Goal: Task Accomplishment & Management: Use online tool/utility

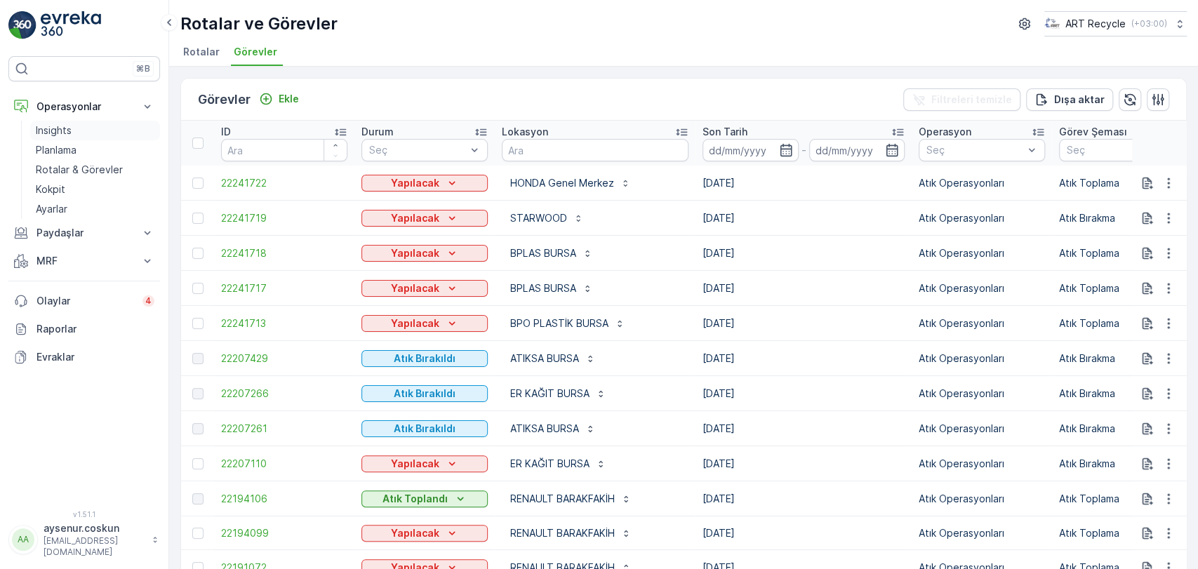
drag, startPoint x: 79, startPoint y: 162, endPoint x: 152, endPoint y: 133, distance: 77.8
click at [79, 163] on p "Rotalar & Görevler" at bounding box center [79, 170] width 87 height 14
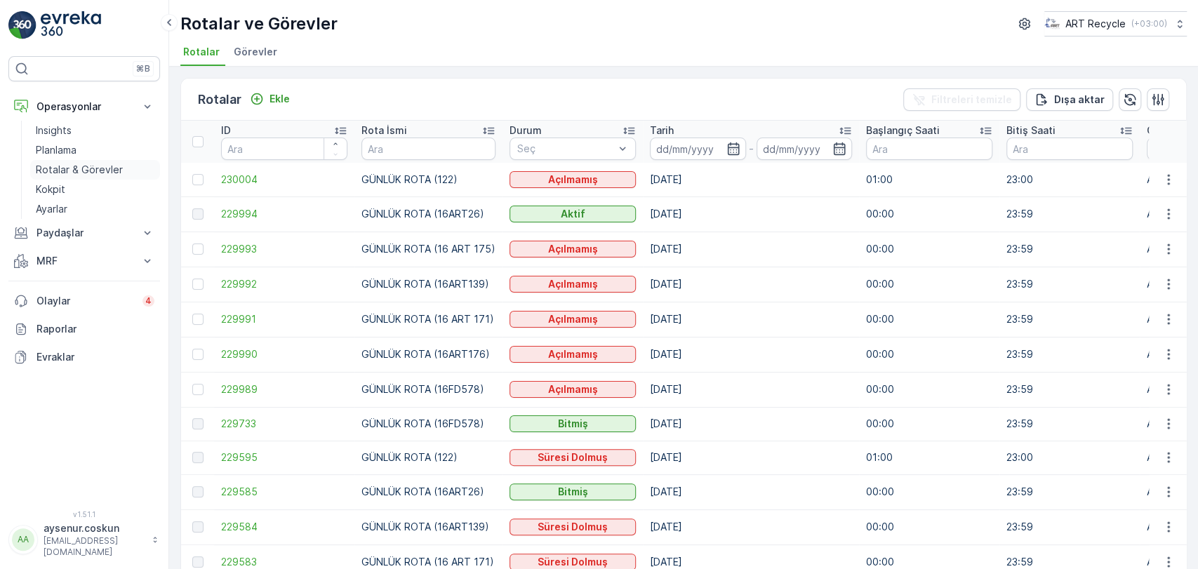
click at [95, 168] on p "Rotalar & Görevler" at bounding box center [79, 170] width 87 height 14
click at [81, 154] on link "Planlama" at bounding box center [95, 150] width 130 height 20
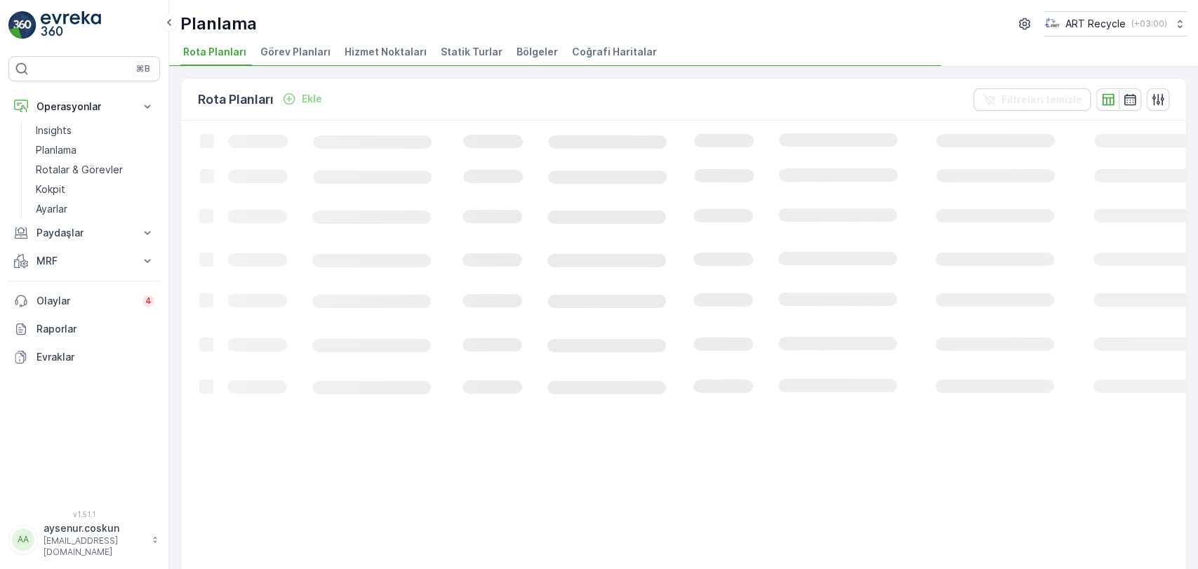
click at [367, 46] on span "Hizmet Noktaları" at bounding box center [386, 52] width 82 height 14
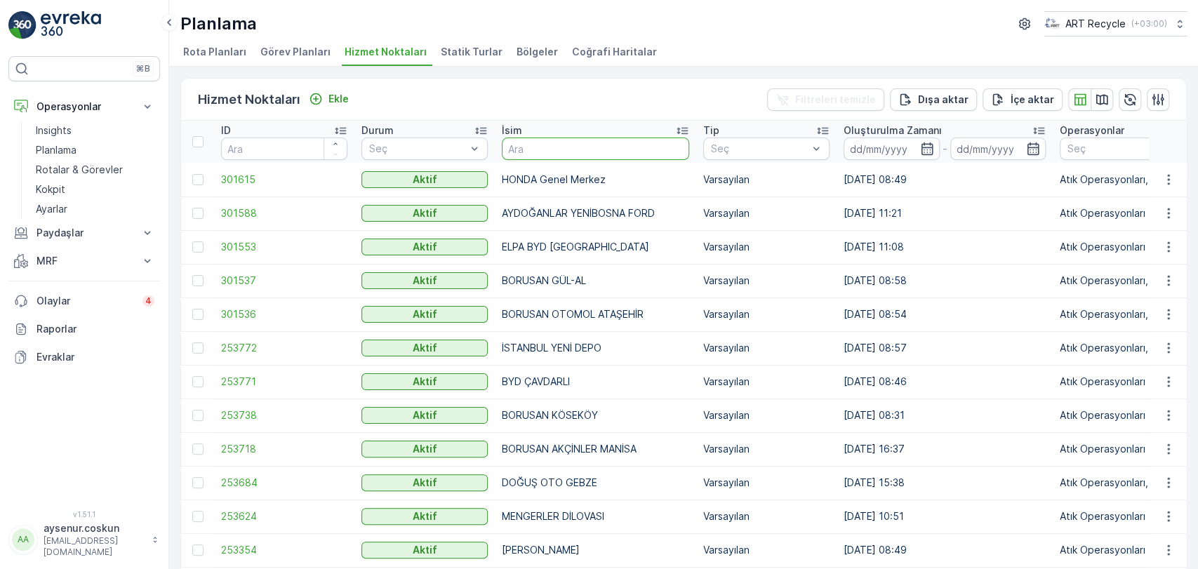
click at [565, 143] on input "text" at bounding box center [595, 149] width 187 height 22
click at [550, 139] on input "text" at bounding box center [595, 149] width 187 height 22
type input "HONDA"
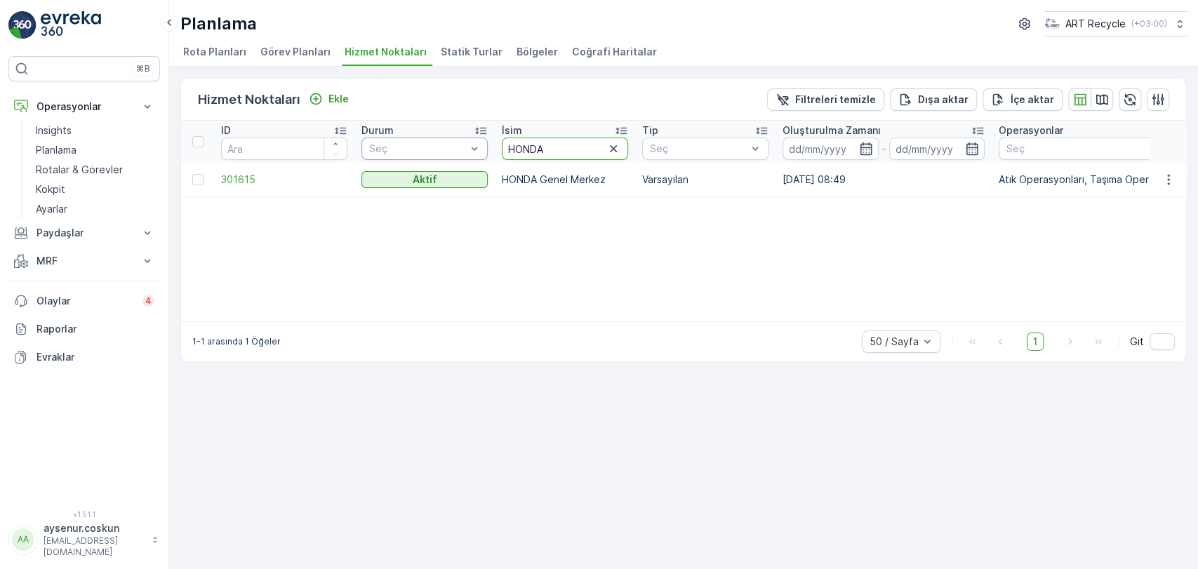
drag, startPoint x: 530, startPoint y: 139, endPoint x: 371, endPoint y: 138, distance: 159.4
click at [76, 27] on img at bounding box center [71, 25] width 60 height 28
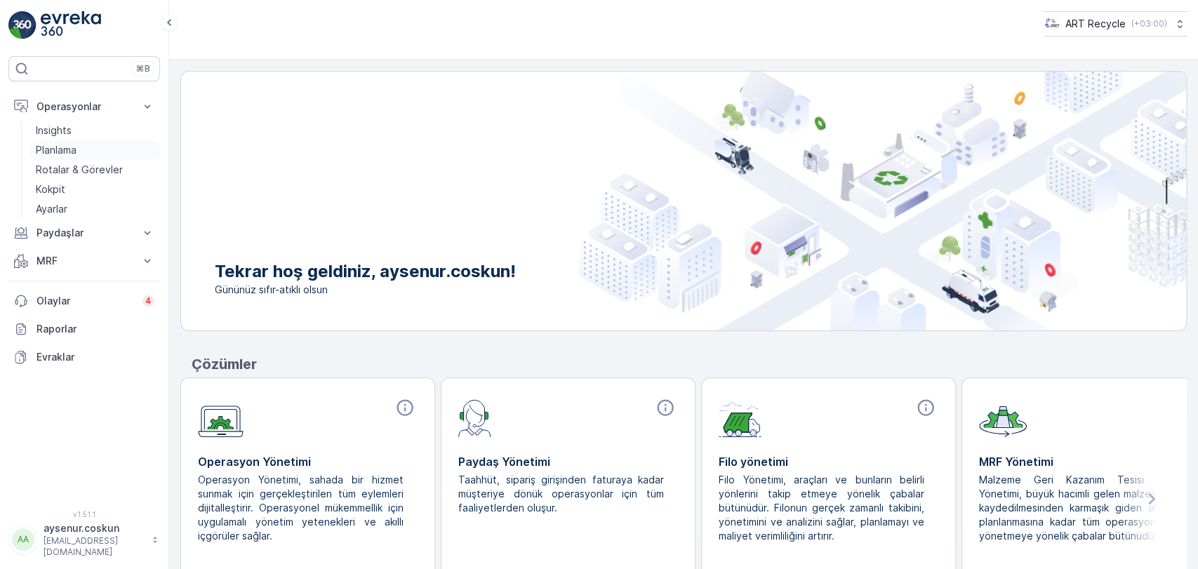
click at [75, 145] on p "Planlama" at bounding box center [56, 150] width 41 height 14
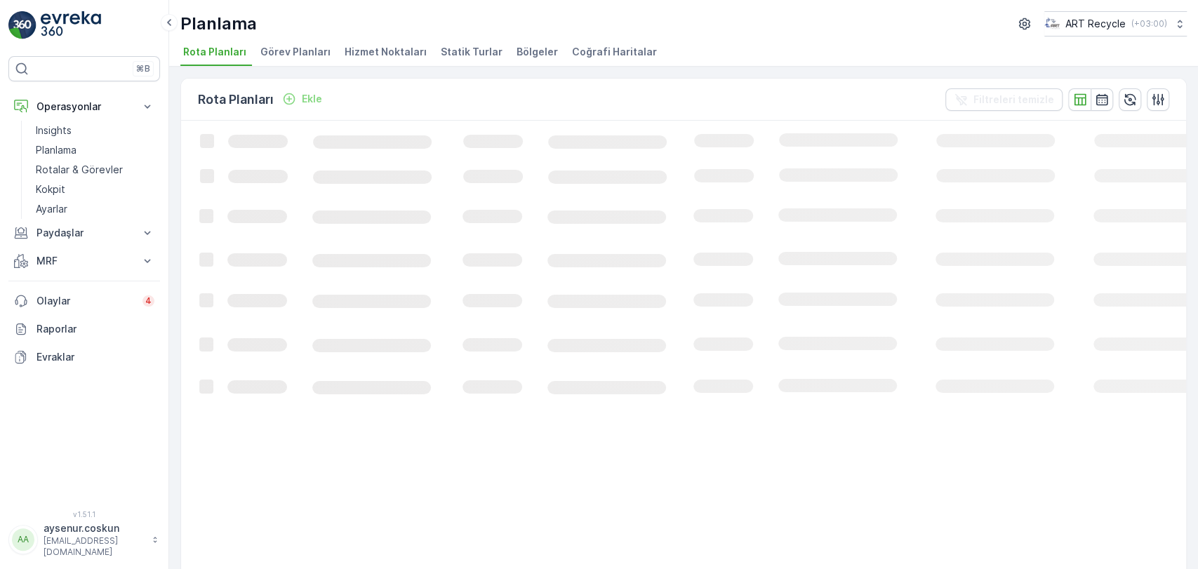
click at [396, 52] on span "Hizmet Noktaları" at bounding box center [386, 52] width 82 height 14
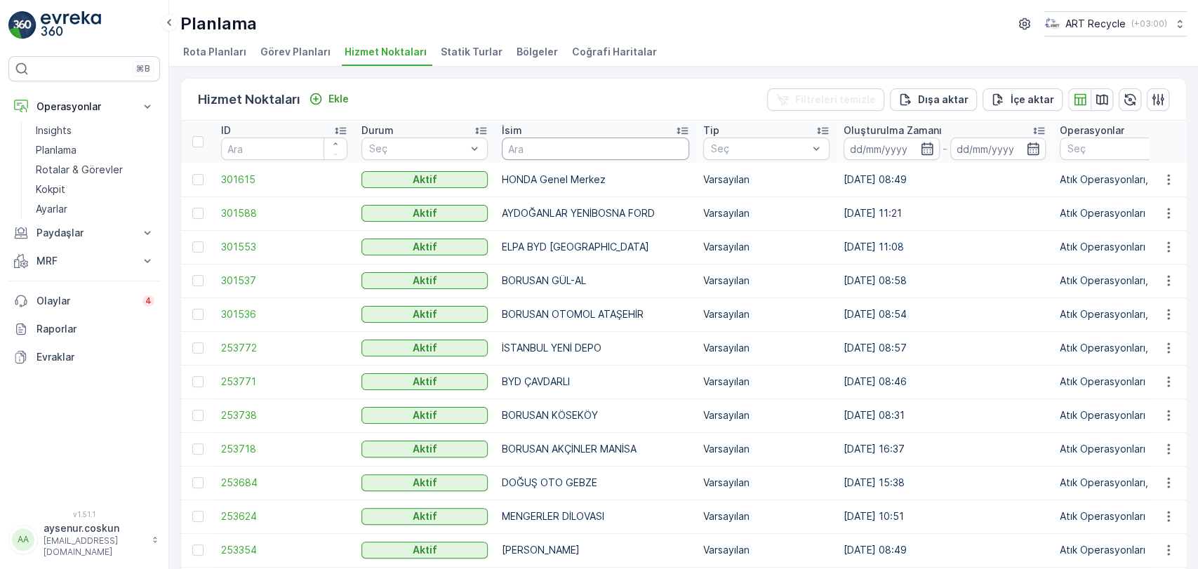
click at [544, 147] on input "text" at bounding box center [595, 149] width 187 height 22
type input "DÖNÜŞÜM"
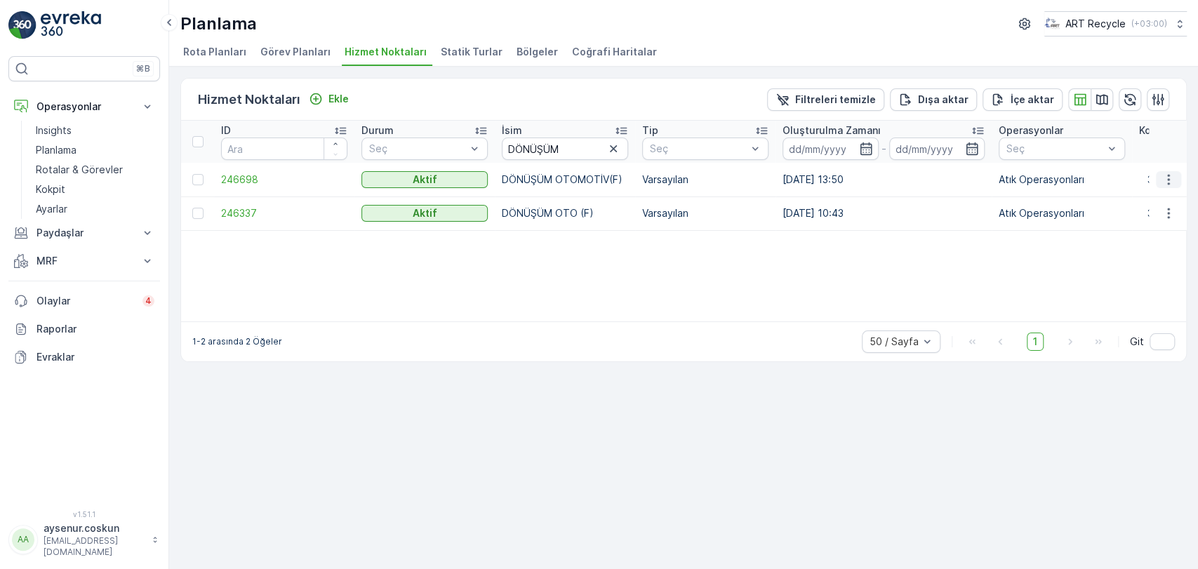
click at [1174, 178] on icon "button" at bounding box center [1169, 180] width 14 height 14
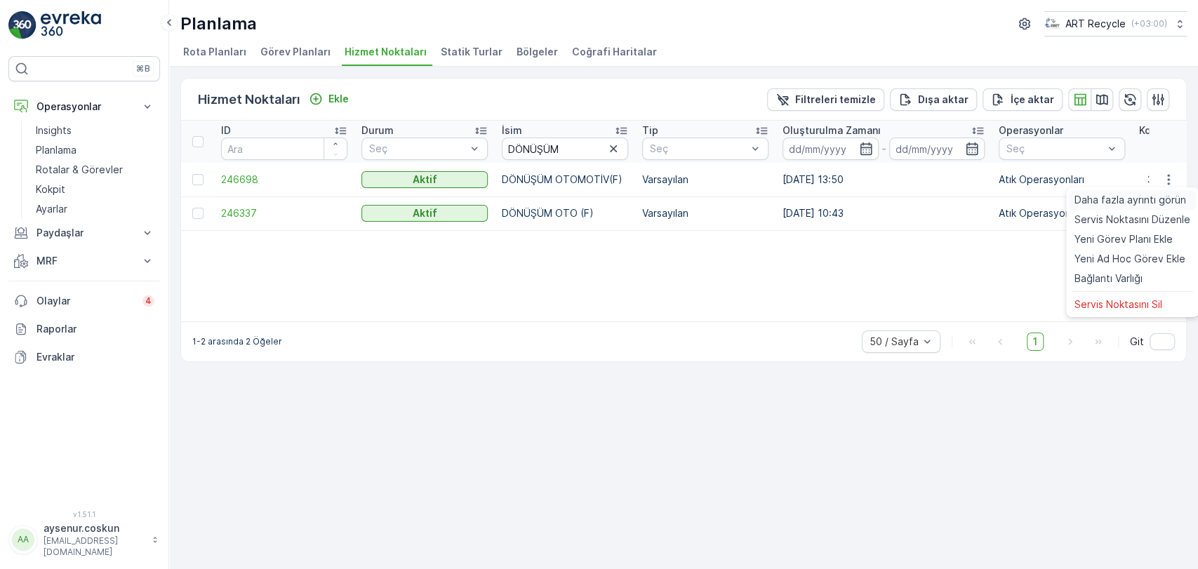
click at [1142, 192] on div "Daha fazla ayrıntı görün" at bounding box center [1132, 200] width 127 height 20
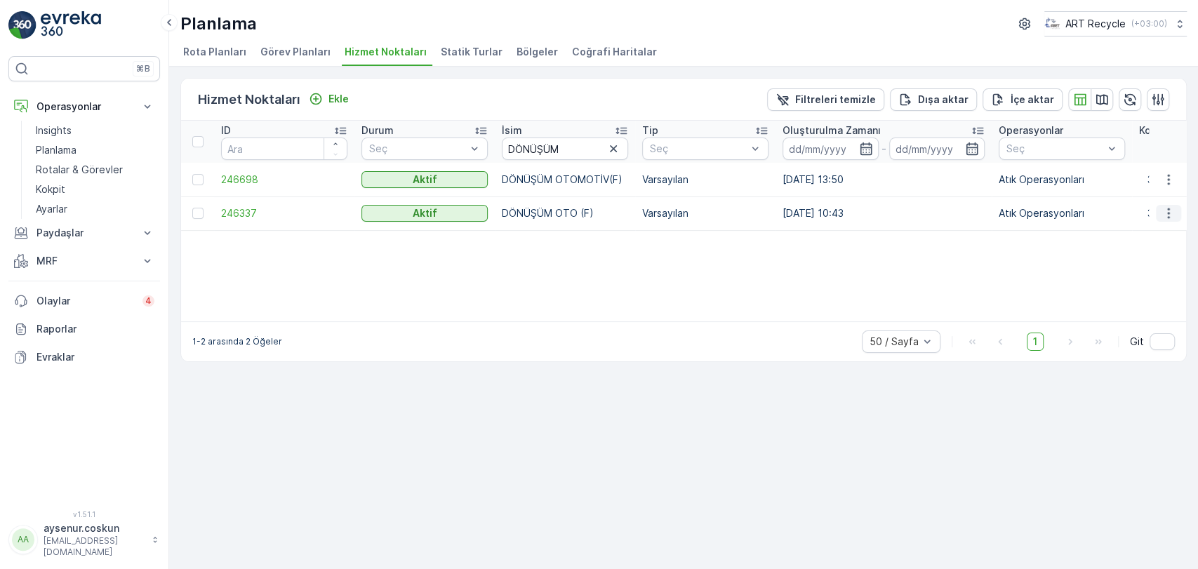
click at [1162, 213] on icon "button" at bounding box center [1169, 213] width 14 height 14
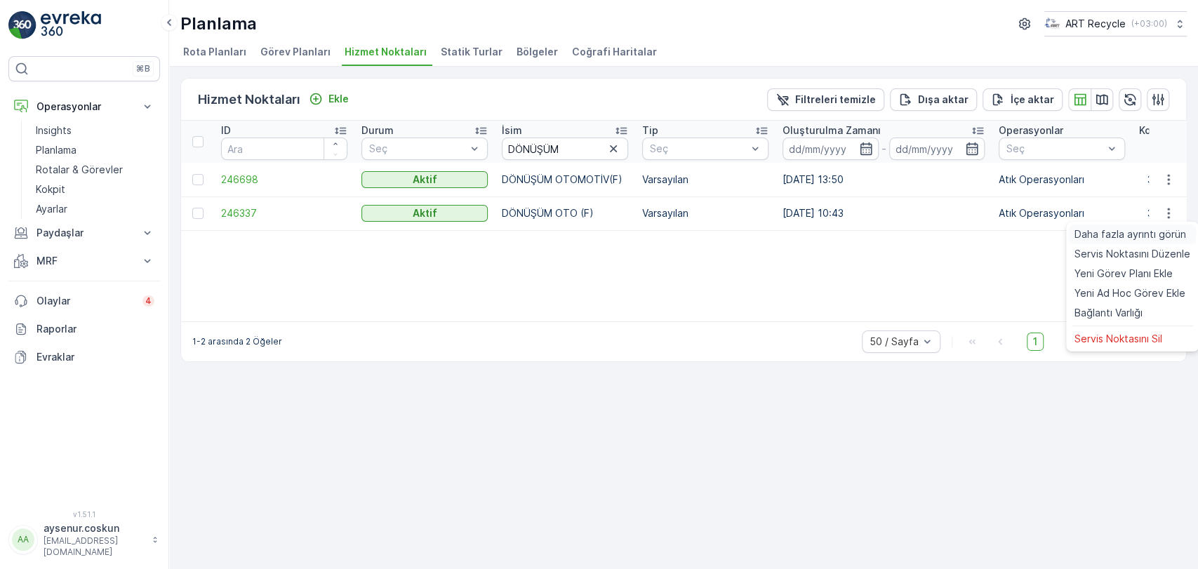
click at [1139, 237] on span "Daha fazla ayrıntı görün" at bounding box center [1131, 234] width 112 height 14
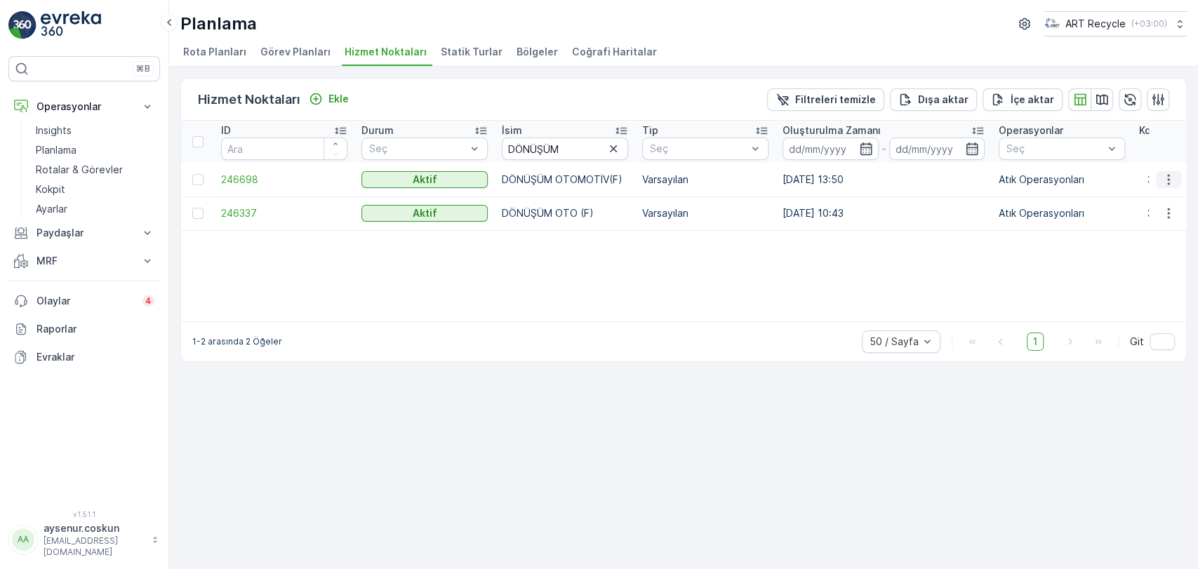
click at [1168, 181] on icon "button" at bounding box center [1169, 180] width 14 height 14
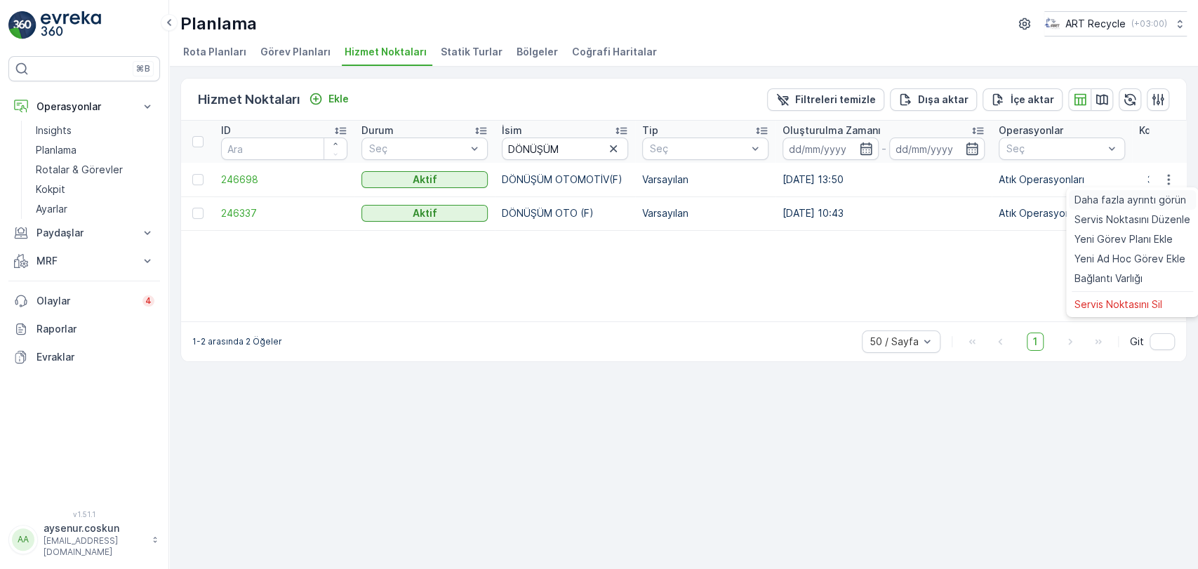
click at [1095, 201] on span "Daha fazla ayrıntı görün" at bounding box center [1131, 200] width 112 height 14
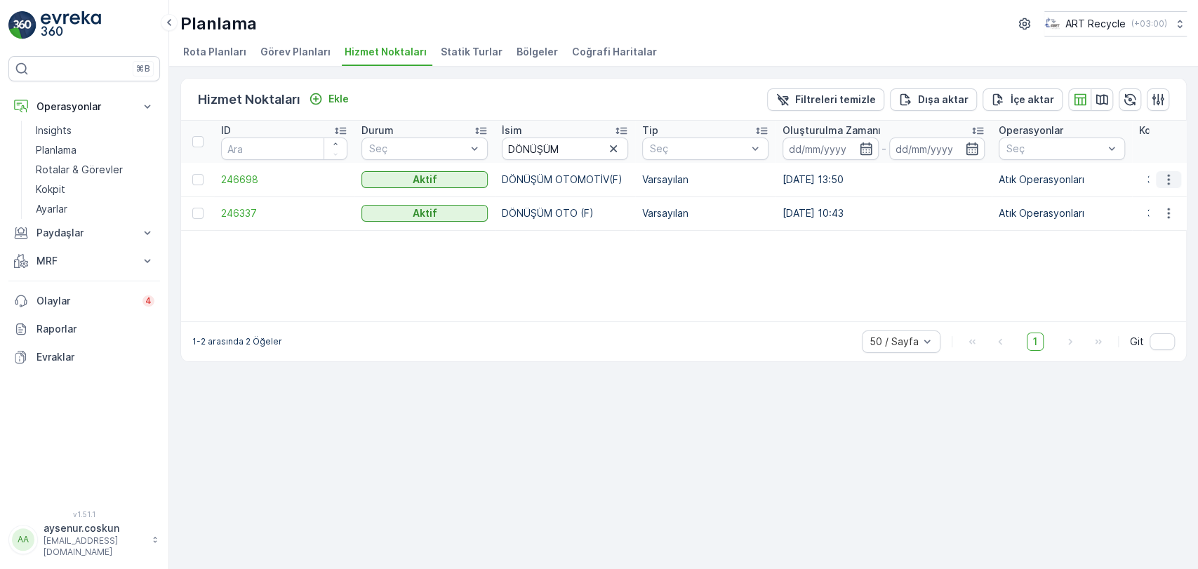
click at [1162, 180] on icon "button" at bounding box center [1169, 180] width 14 height 14
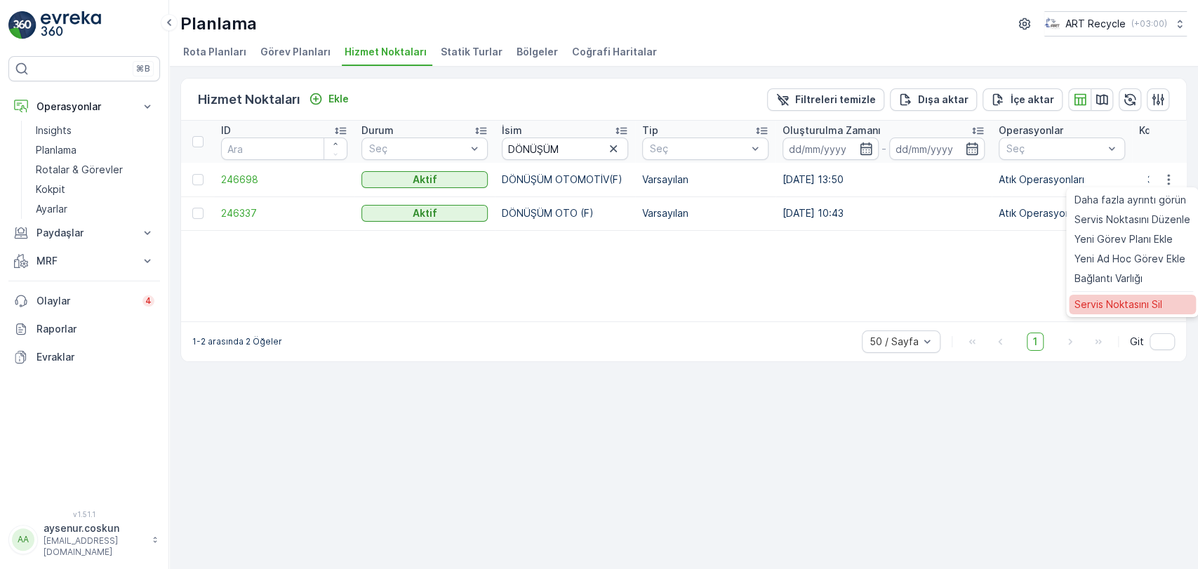
click at [1140, 313] on div "Servis Noktasını Sil" at bounding box center [1132, 305] width 127 height 20
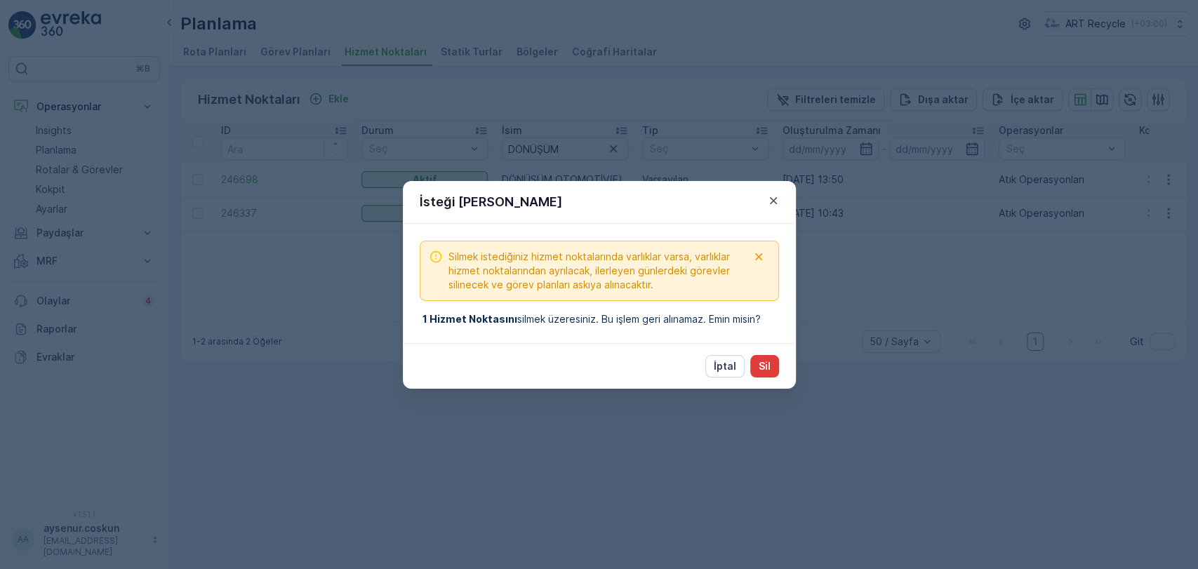
click at [759, 366] on p "Sil" at bounding box center [765, 366] width 12 height 14
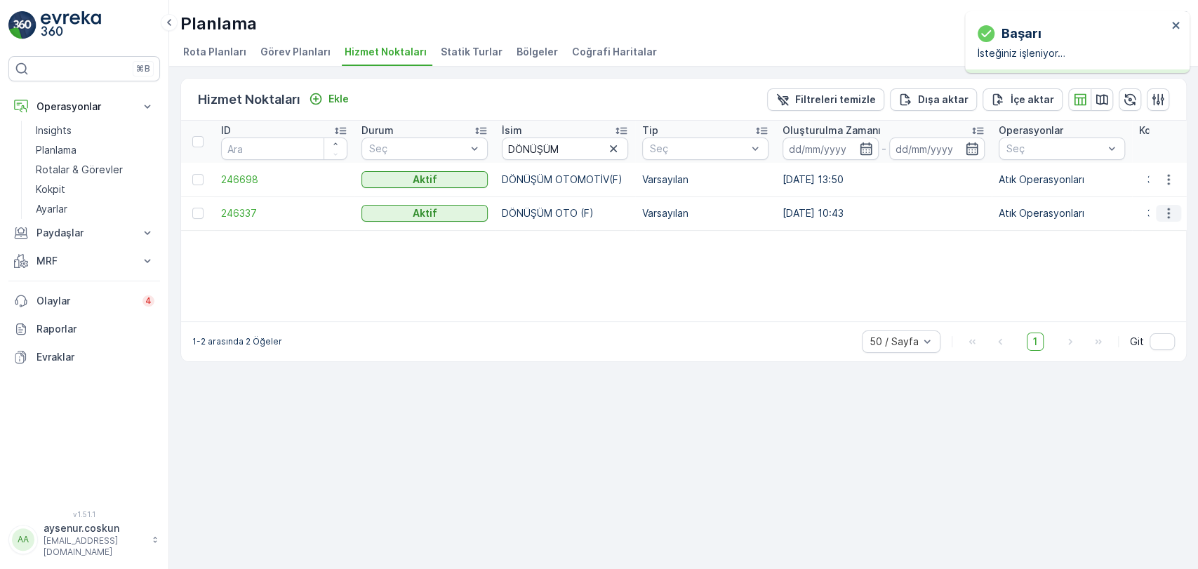
click at [1168, 212] on icon "button" at bounding box center [1168, 213] width 2 height 11
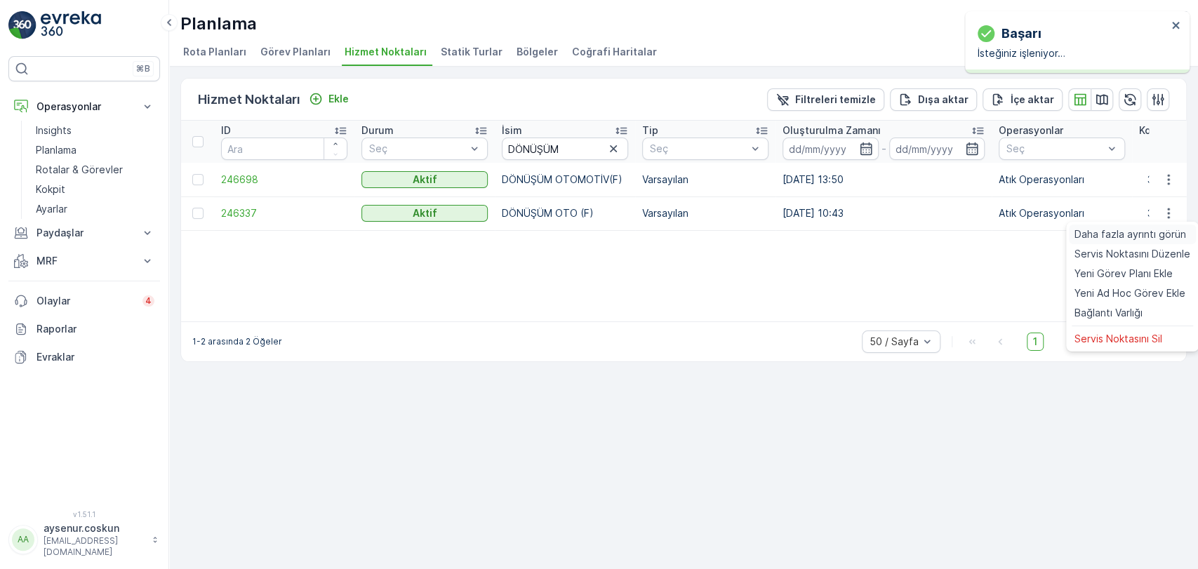
click at [1129, 232] on span "Daha fazla ayrıntı görün" at bounding box center [1131, 234] width 112 height 14
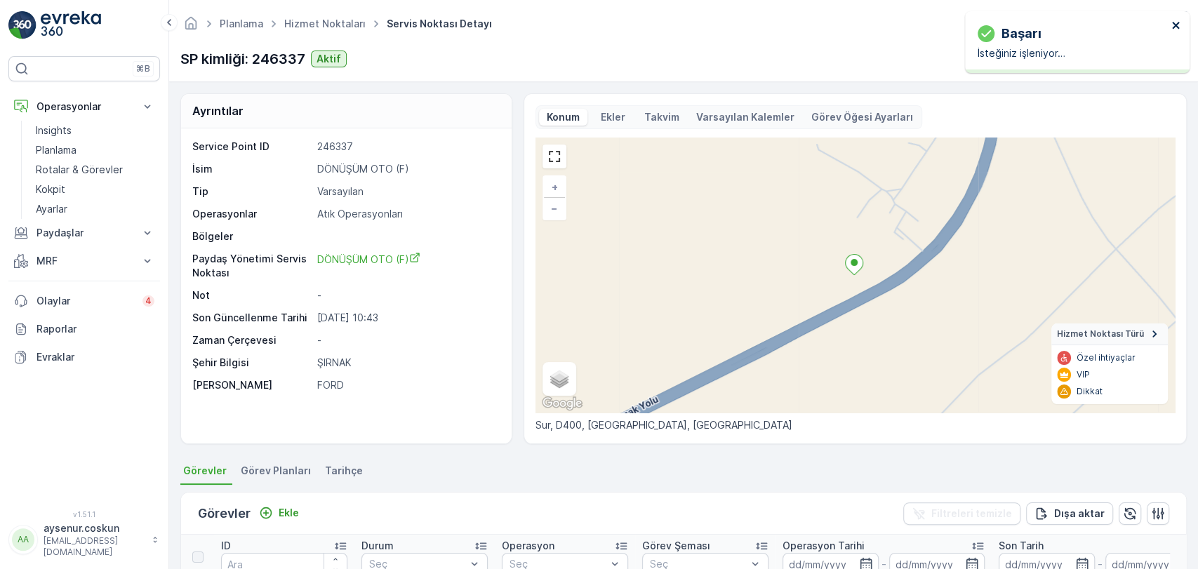
click at [1174, 24] on icon "close" at bounding box center [1175, 25] width 7 height 7
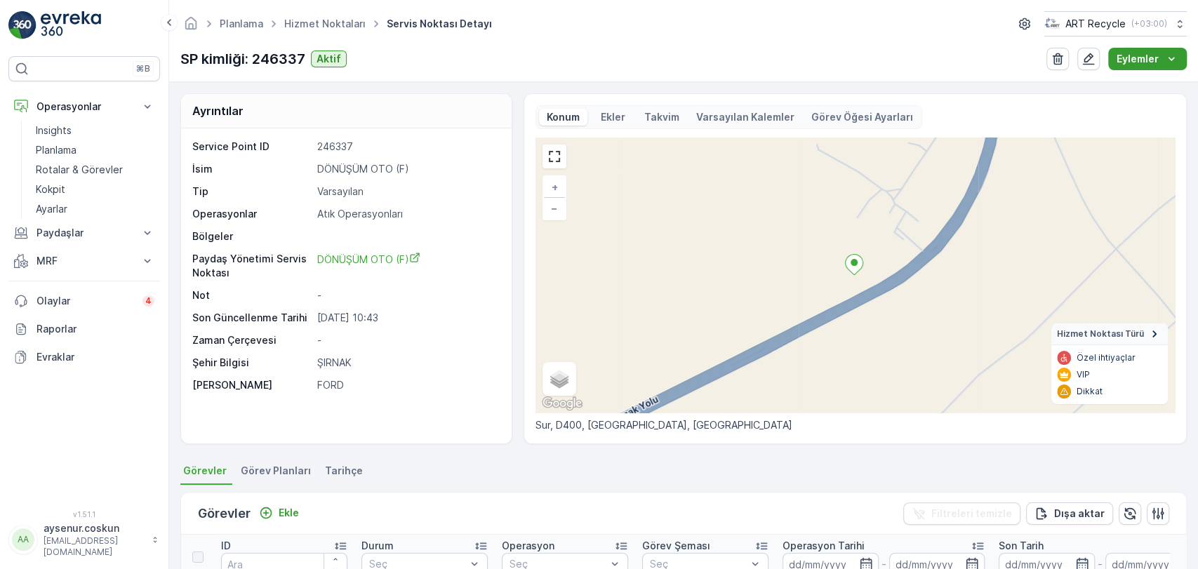
click at [1157, 62] on p "Eylemler" at bounding box center [1138, 59] width 42 height 14
click at [1111, 108] on span "Yeni Ad Hoc Görev Ekle" at bounding box center [1136, 105] width 111 height 14
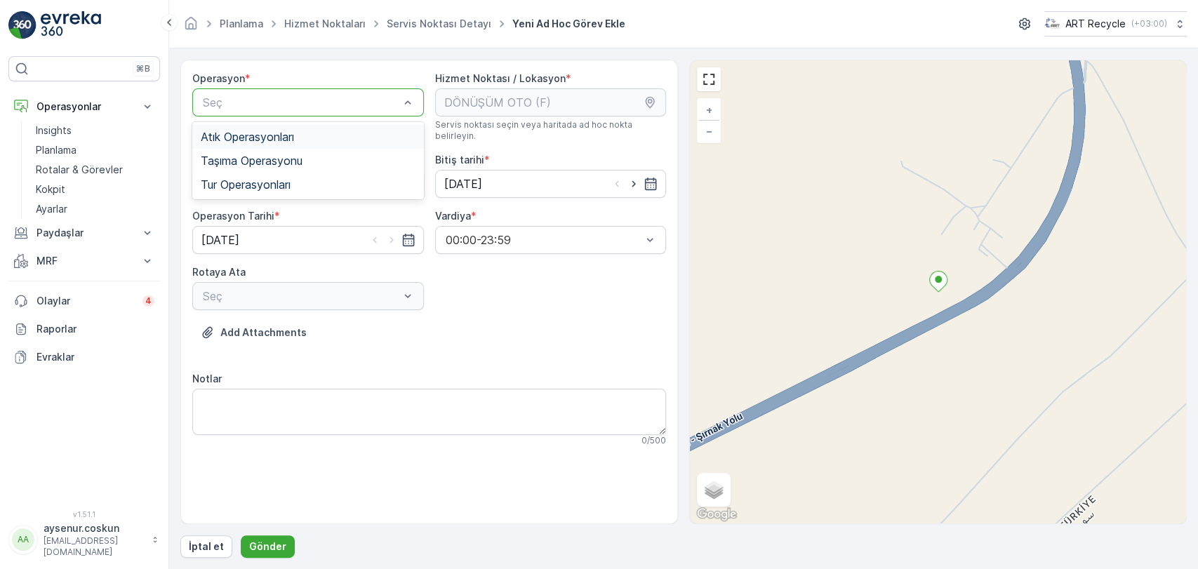
click at [253, 139] on span "Atık Operasyonları" at bounding box center [247, 137] width 93 height 13
click at [239, 183] on div "Seç" at bounding box center [308, 184] width 232 height 28
click at [235, 212] on span "Atık Toplama" at bounding box center [234, 218] width 67 height 13
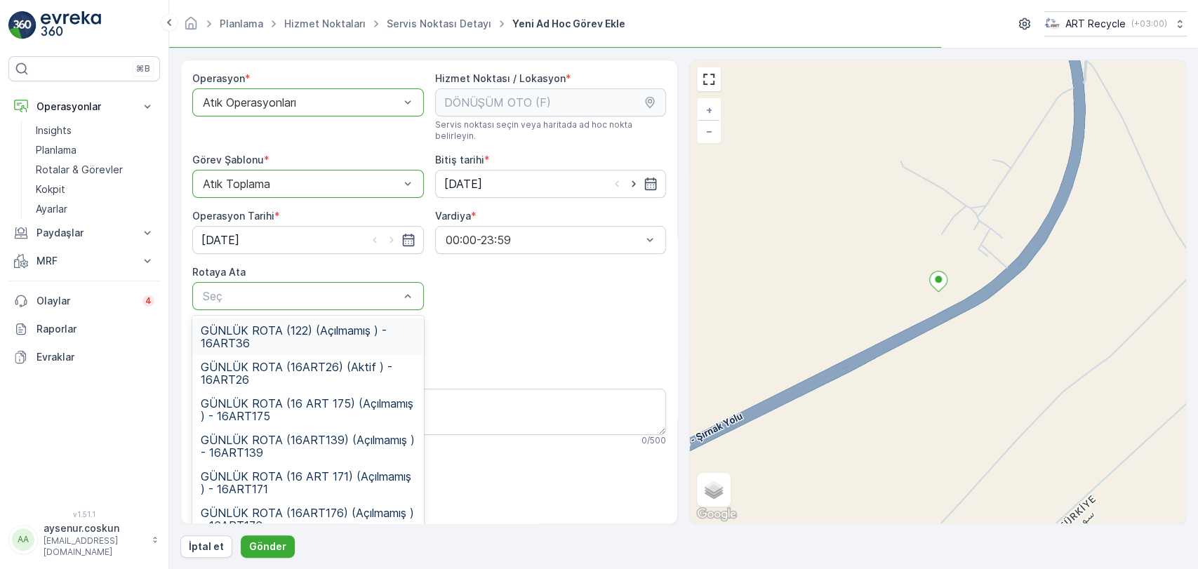
click at [236, 282] on div "Seç" at bounding box center [308, 296] width 232 height 28
click at [382, 470] on span "GÜNLÜK ROTA (16 ART 171) (Açılmamış ) - 16ART171" at bounding box center [308, 482] width 215 height 25
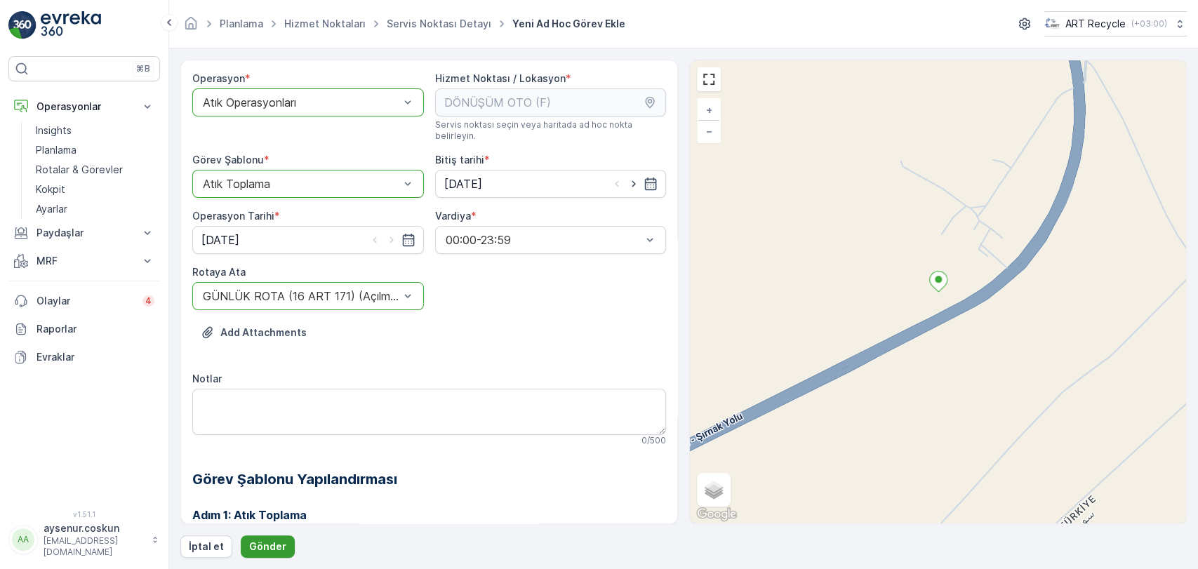
click at [273, 548] on p "Gönder" at bounding box center [267, 547] width 37 height 14
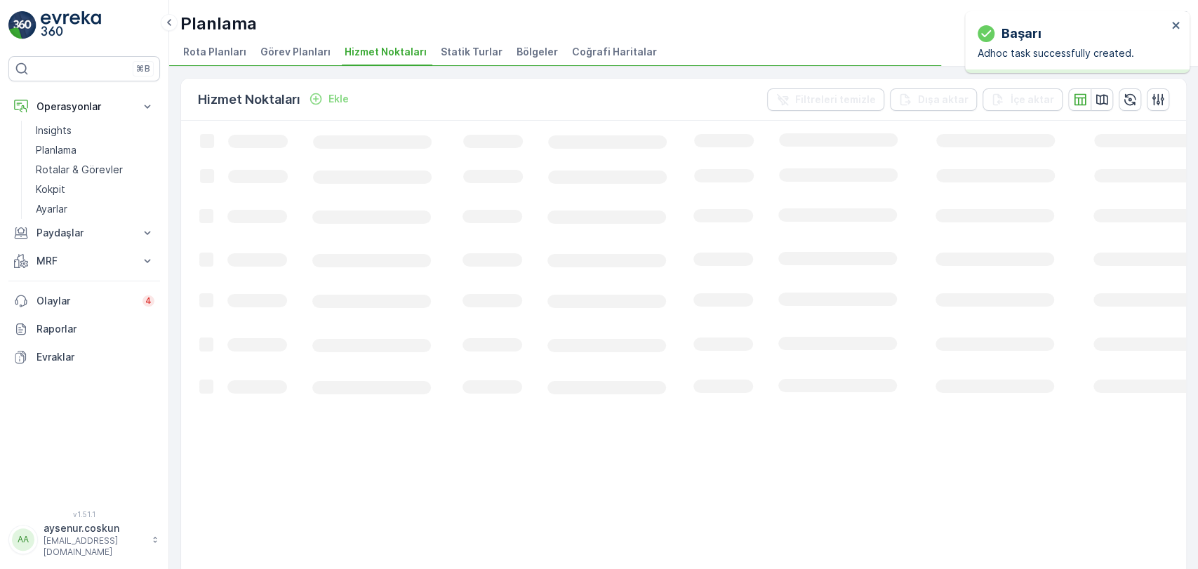
click at [8, 52] on div "⌘B Operasyonlar Insights Planlama Rotalar & Görevler Kokpit Ayarlar Paydaşlar R…" at bounding box center [84, 284] width 169 height 569
